Goal: Task Accomplishment & Management: Manage account settings

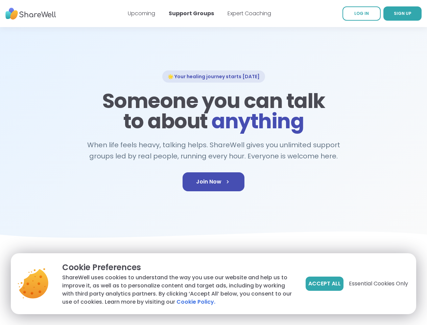
click at [324, 283] on span "Accept All" at bounding box center [324, 283] width 32 height 8
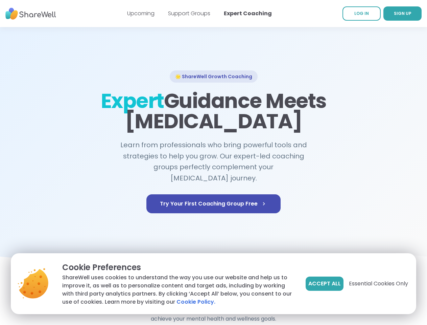
click at [324, 283] on span "Accept All" at bounding box center [324, 283] width 32 height 8
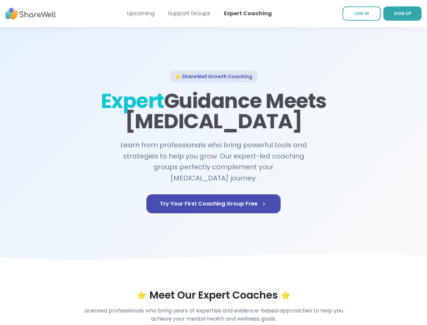
click at [378, 289] on div "⭐ Meet Our Expert Coaches ⭐" at bounding box center [214, 295] width 388 height 12
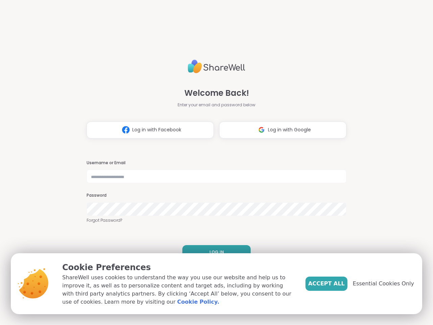
click at [213, 162] on h3 "Username or Email" at bounding box center [217, 163] width 260 height 6
click at [147, 130] on span "Log in with Facebook" at bounding box center [156, 129] width 49 height 7
click at [280, 130] on span "Log in with Google" at bounding box center [289, 129] width 43 height 7
click at [214, 252] on span "LOG IN" at bounding box center [216, 252] width 15 height 6
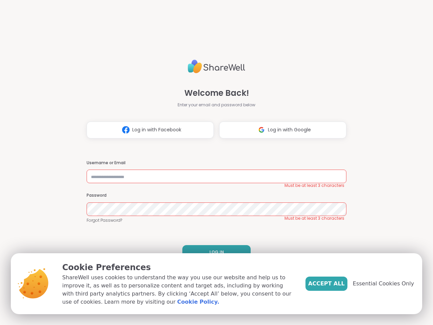
click at [337, 283] on span "Accept All" at bounding box center [326, 283] width 37 height 8
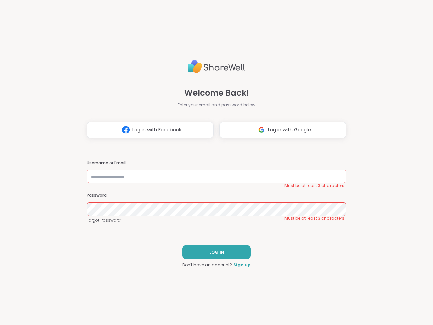
click at [387, 283] on div "Welcome Back! Enter your email and password below Log in with Facebook Log in w…" at bounding box center [216, 162] width 433 height 325
